Goal: Information Seeking & Learning: Learn about a topic

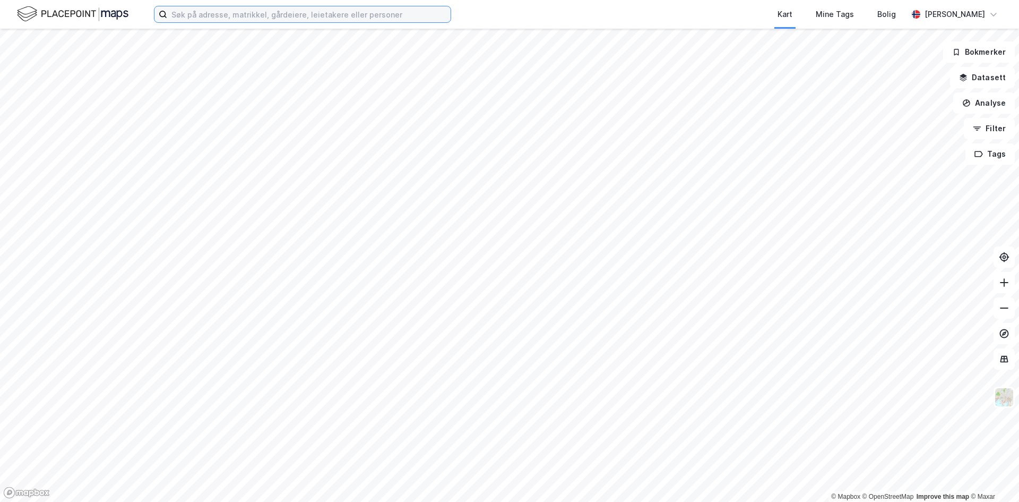
click at [296, 12] on input at bounding box center [308, 14] width 283 height 16
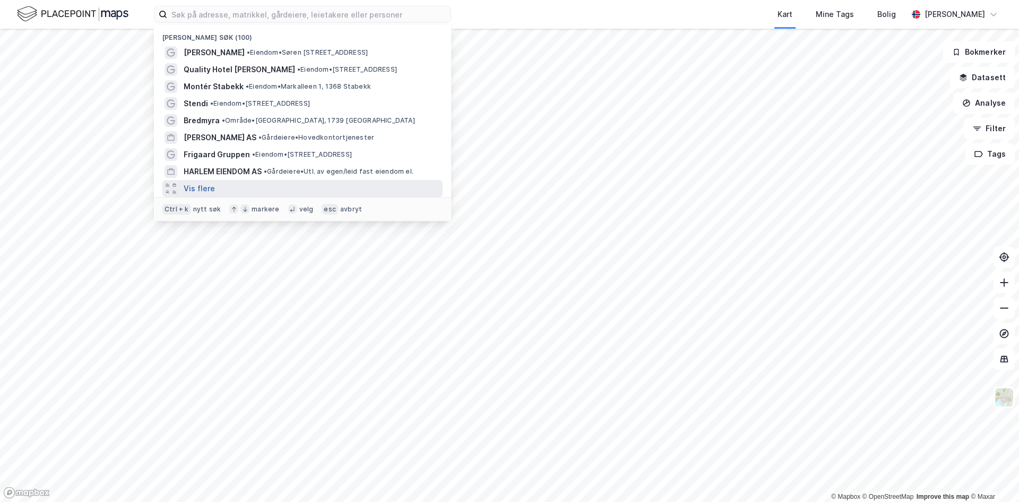
click at [196, 190] on button "Vis flere" at bounding box center [199, 188] width 31 height 13
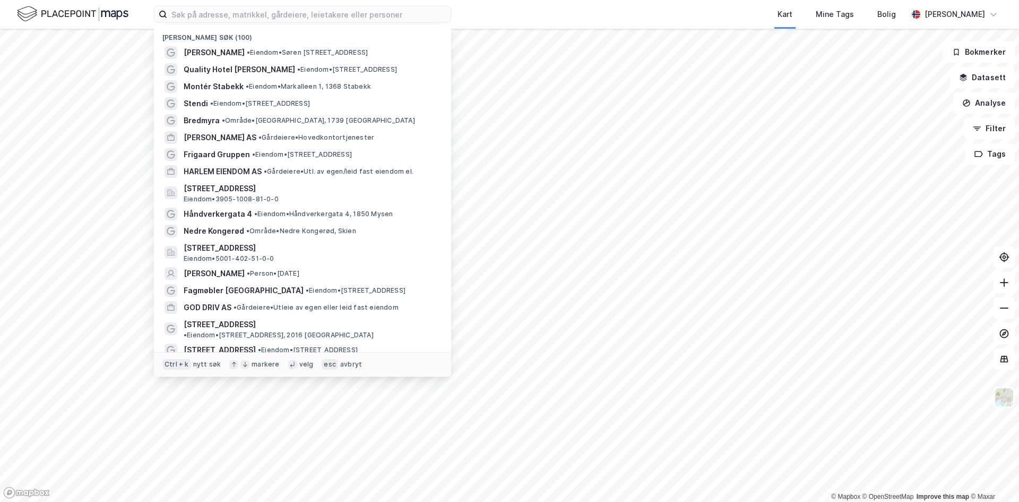
click at [549, 10] on div "Kart Mine Tags Bolig" at bounding box center [705, 14] width 406 height 29
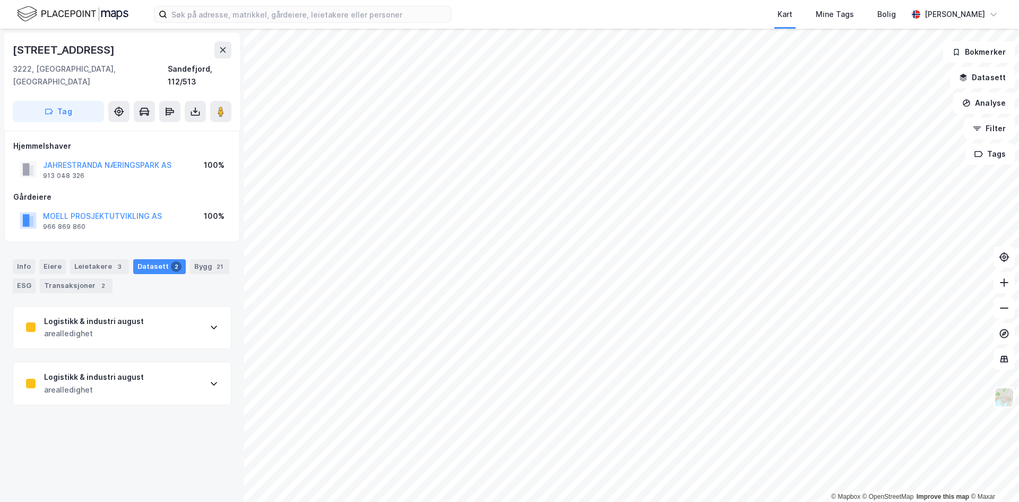
click at [86, 315] on div "Logistikk & industri august" at bounding box center [94, 321] width 100 height 13
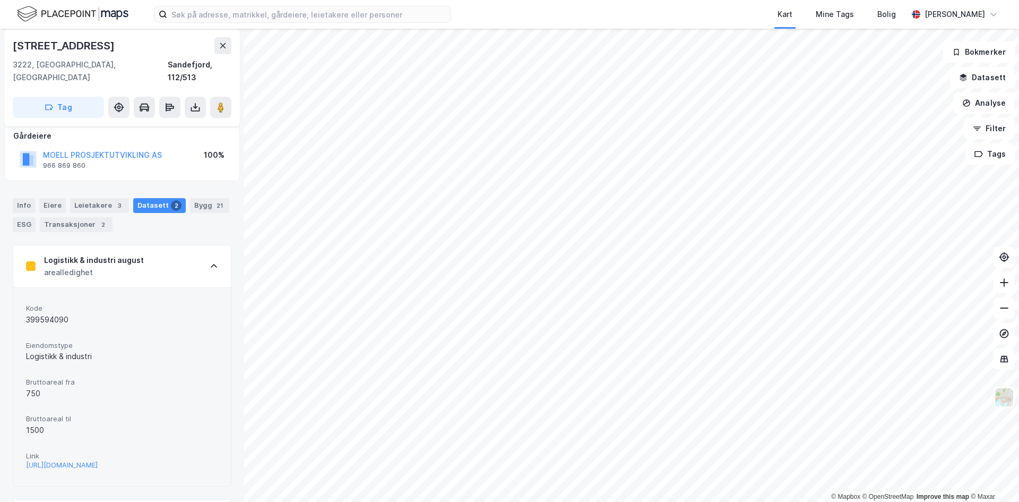
scroll to position [111, 0]
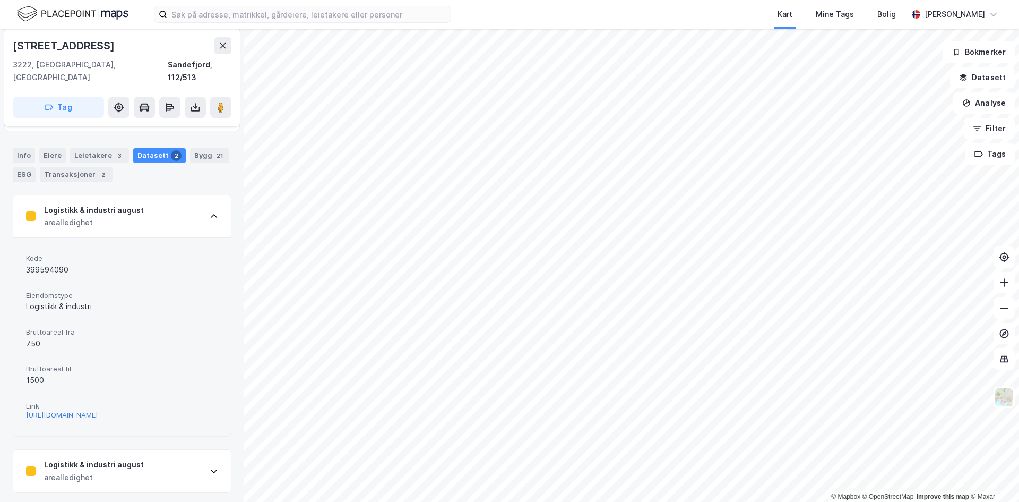
click at [64, 412] on div "[URL][DOMAIN_NAME]" at bounding box center [62, 414] width 72 height 9
click at [99, 471] on div "arealledighet" at bounding box center [94, 477] width 100 height 13
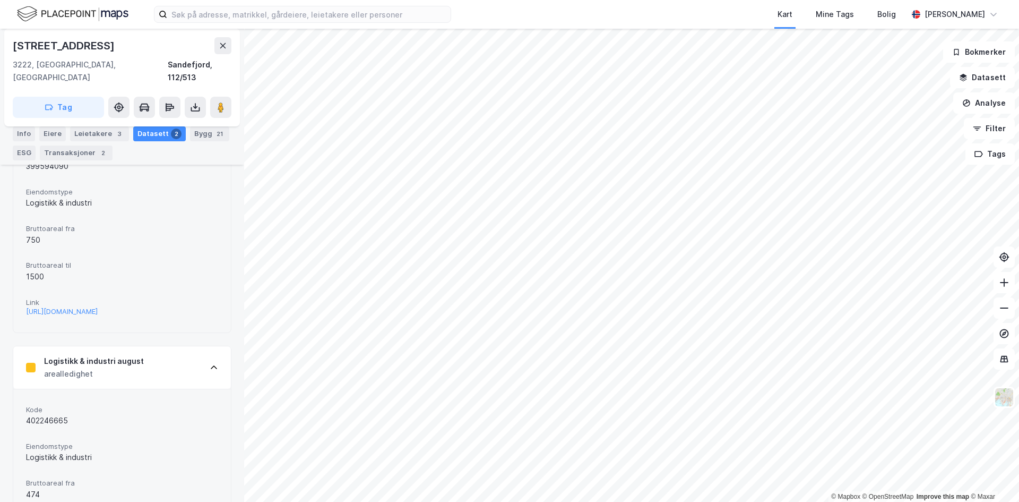
scroll to position [319, 0]
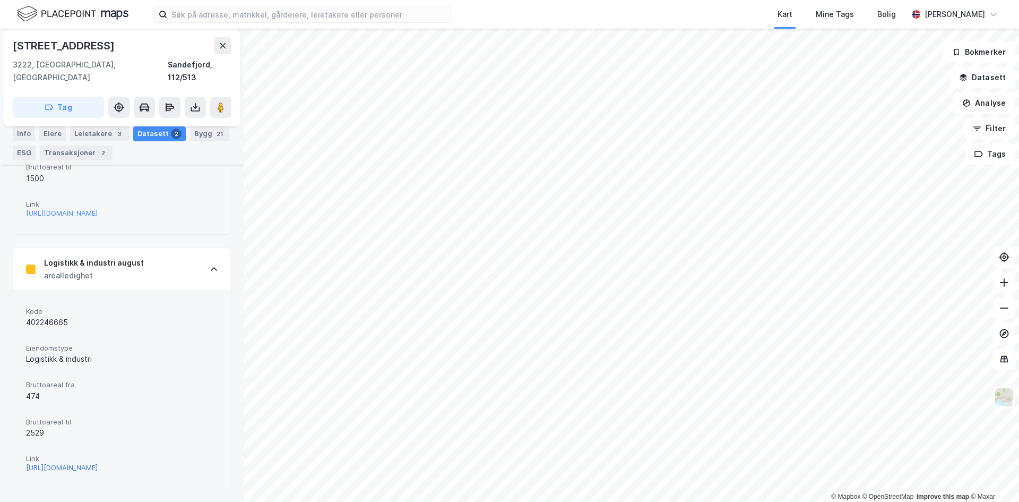
click at [92, 463] on div "[URL][DOMAIN_NAME]" at bounding box center [62, 467] width 72 height 9
